Goal: Transaction & Acquisition: Download file/media

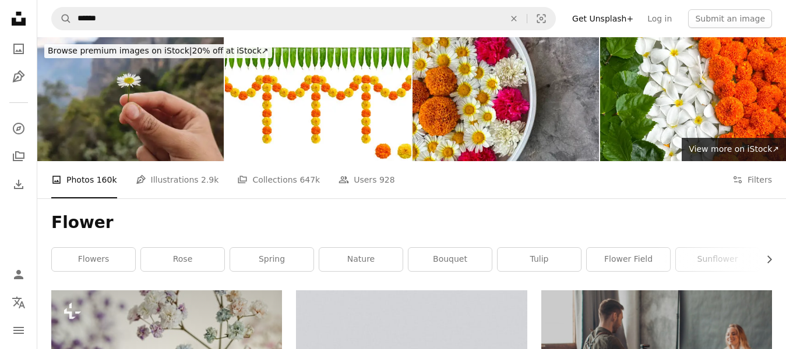
scroll to position [612, 0]
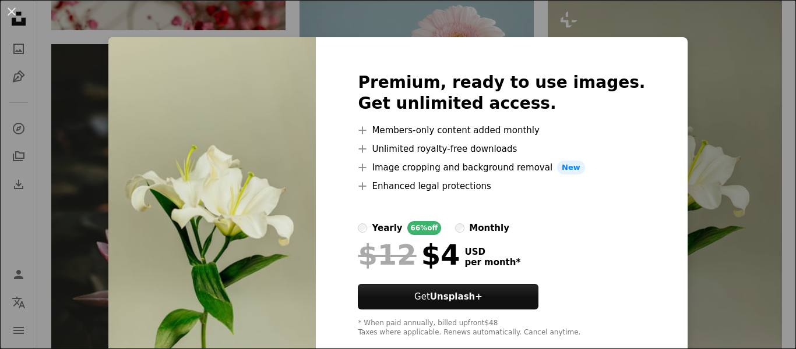
click at [698, 178] on div "An X shape Premium, ready to use images. Get unlimited access. A plus sign Memb…" at bounding box center [398, 174] width 796 height 349
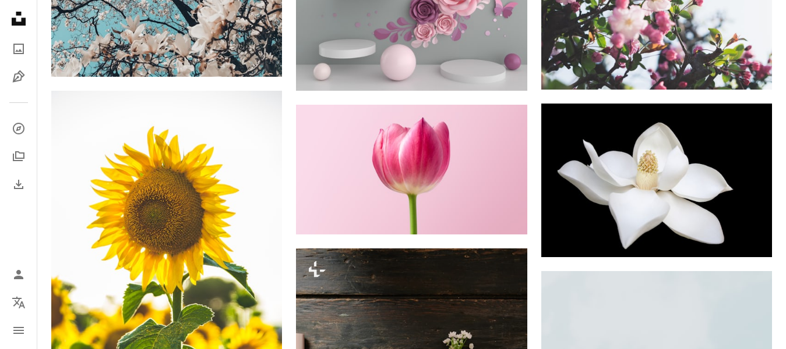
scroll to position [1835, 0]
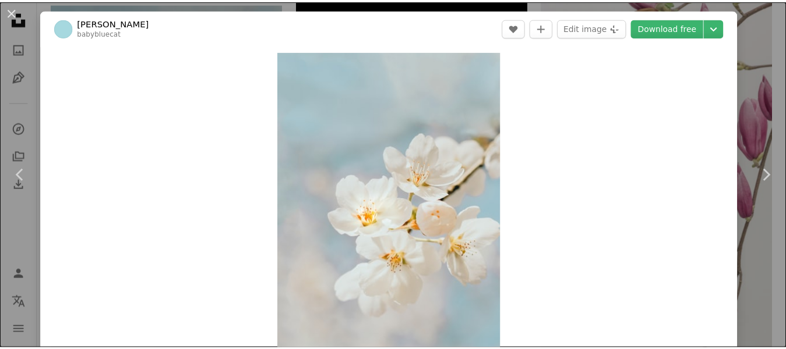
scroll to position [40, 0]
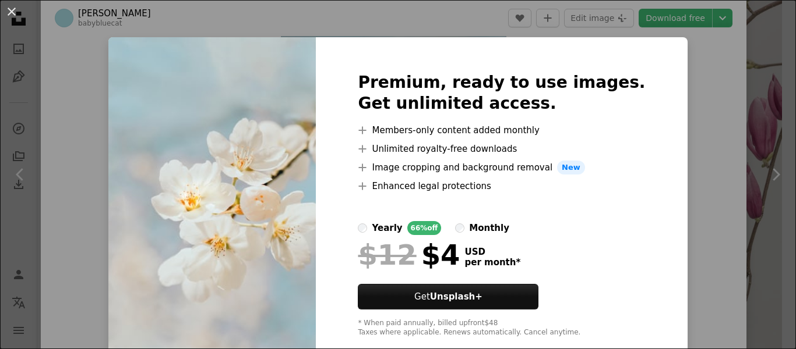
click at [694, 156] on div "An X shape Premium, ready to use images. Get unlimited access. A plus sign Memb…" at bounding box center [398, 174] width 796 height 349
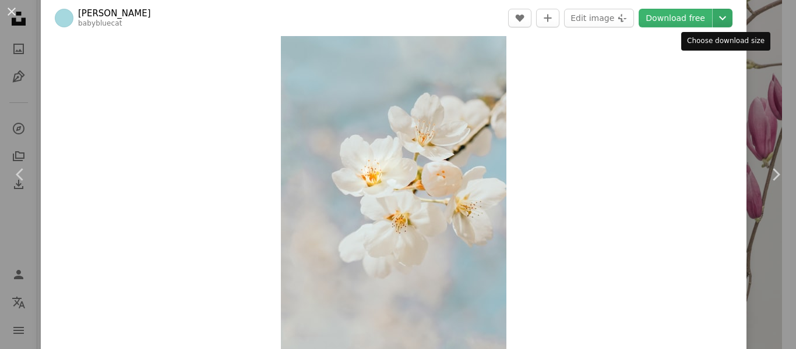
click at [729, 12] on icon "Chevron down" at bounding box center [722, 18] width 19 height 14
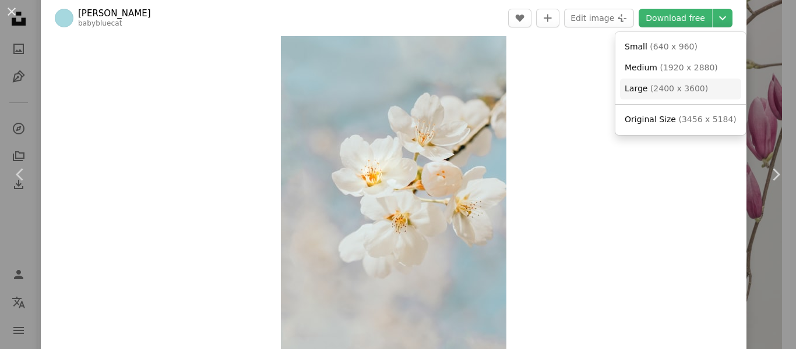
click at [680, 84] on span "( 2400 x 3600 )" at bounding box center [679, 88] width 58 height 9
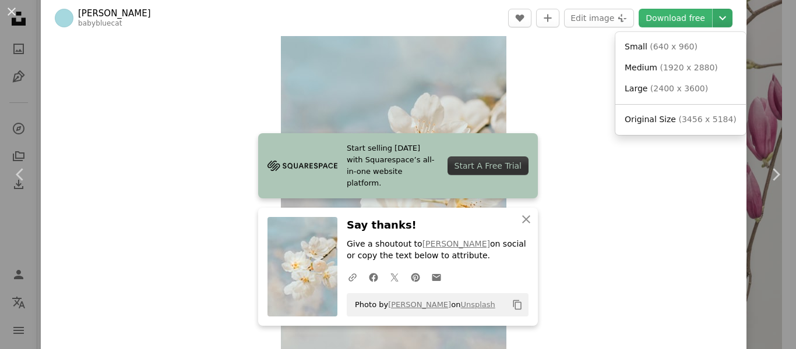
click at [723, 19] on icon "Choose download size" at bounding box center [722, 18] width 7 height 4
click at [681, 90] on span "( 2400 x 3600 )" at bounding box center [679, 88] width 58 height 9
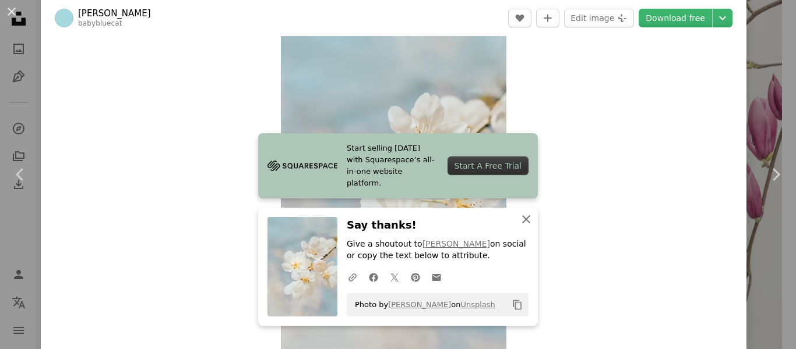
click at [525, 221] on icon "button" at bounding box center [526, 219] width 8 height 8
